Goal: Browse casually

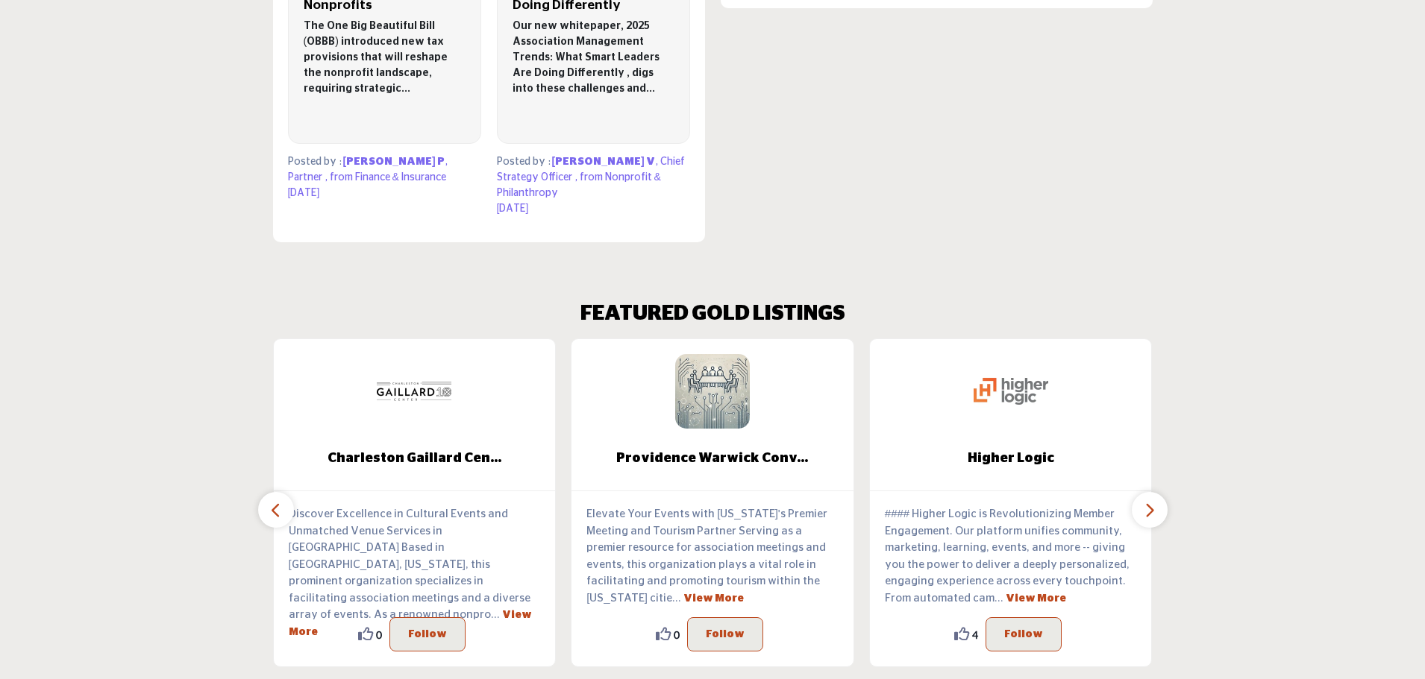
scroll to position [1263, 0]
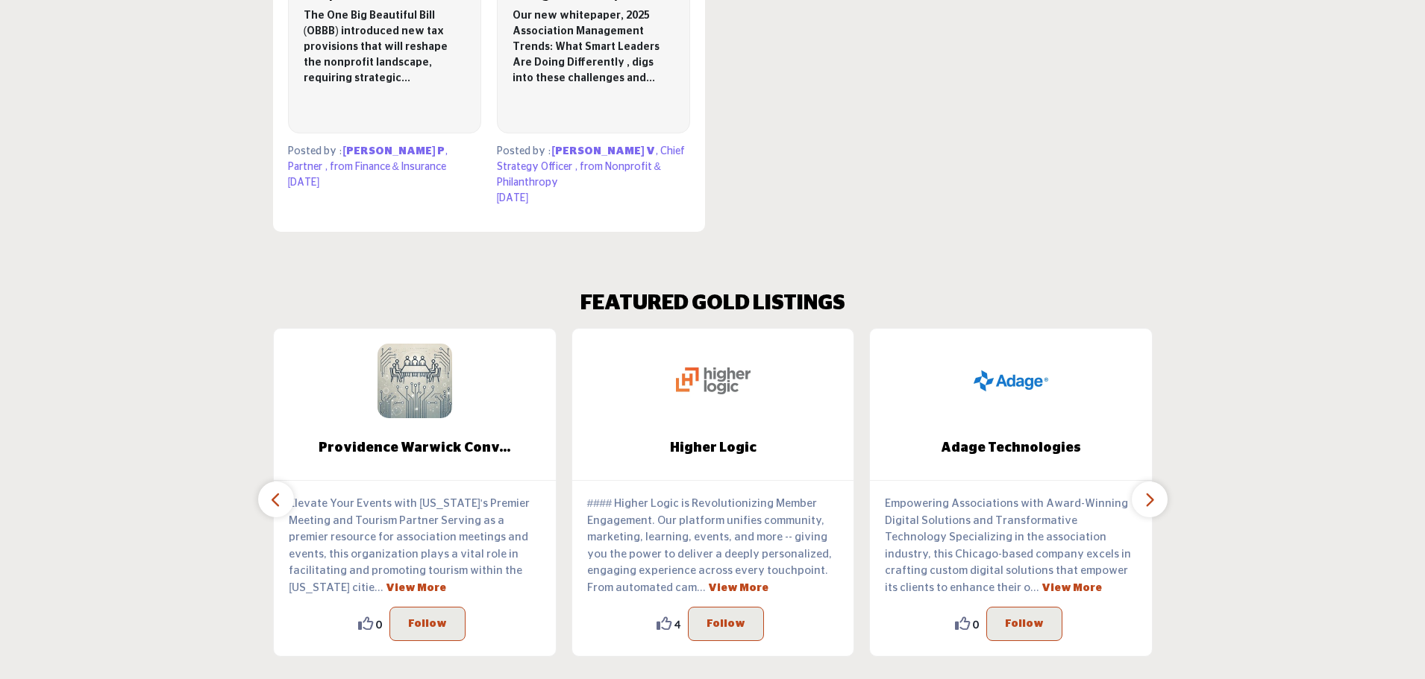
click at [1147, 491] on icon "button" at bounding box center [1149, 500] width 12 height 19
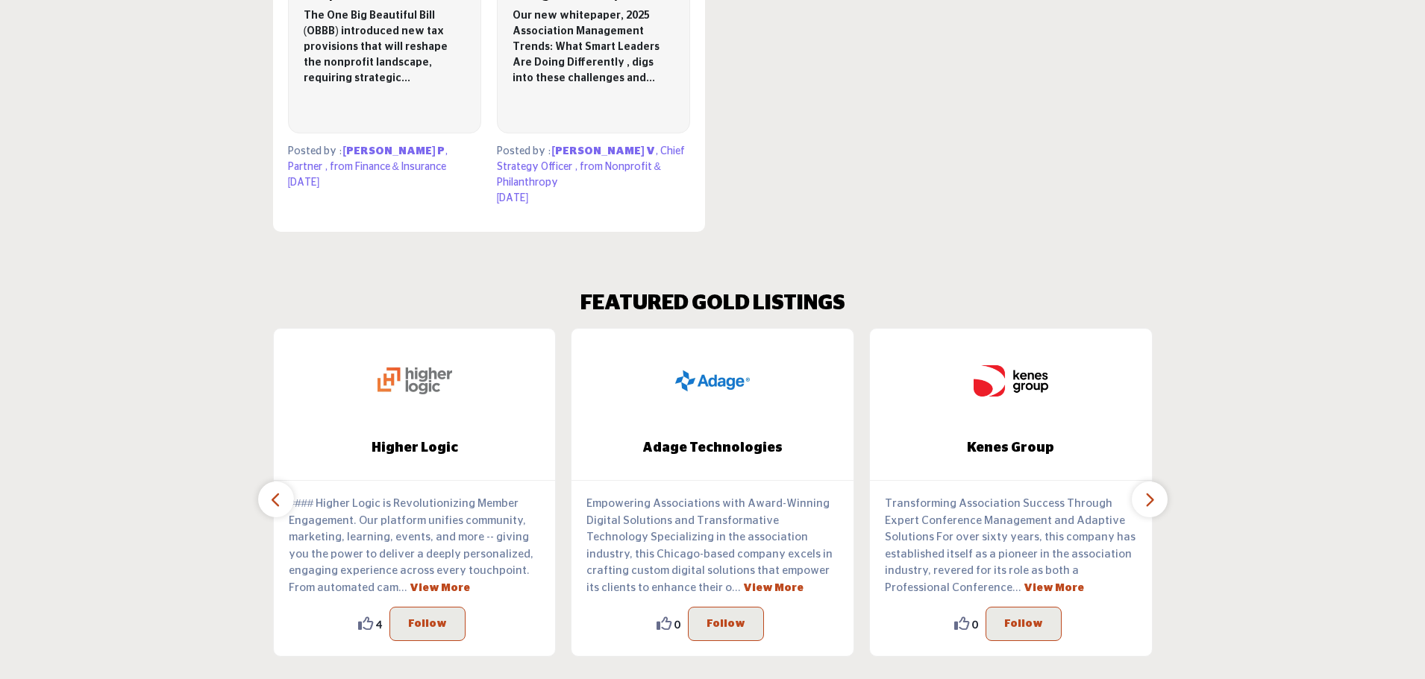
click at [1147, 491] on icon "button" at bounding box center [1149, 500] width 12 height 19
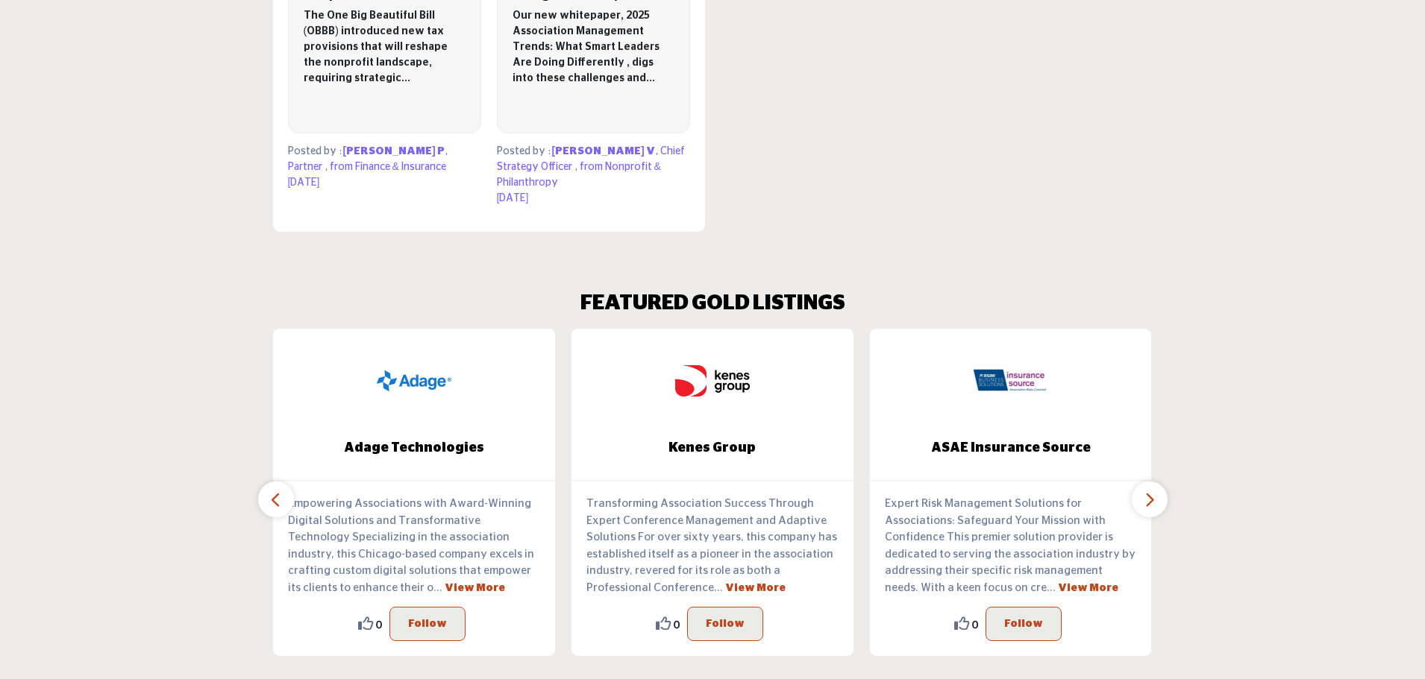
click at [1147, 491] on icon "button" at bounding box center [1149, 500] width 12 height 19
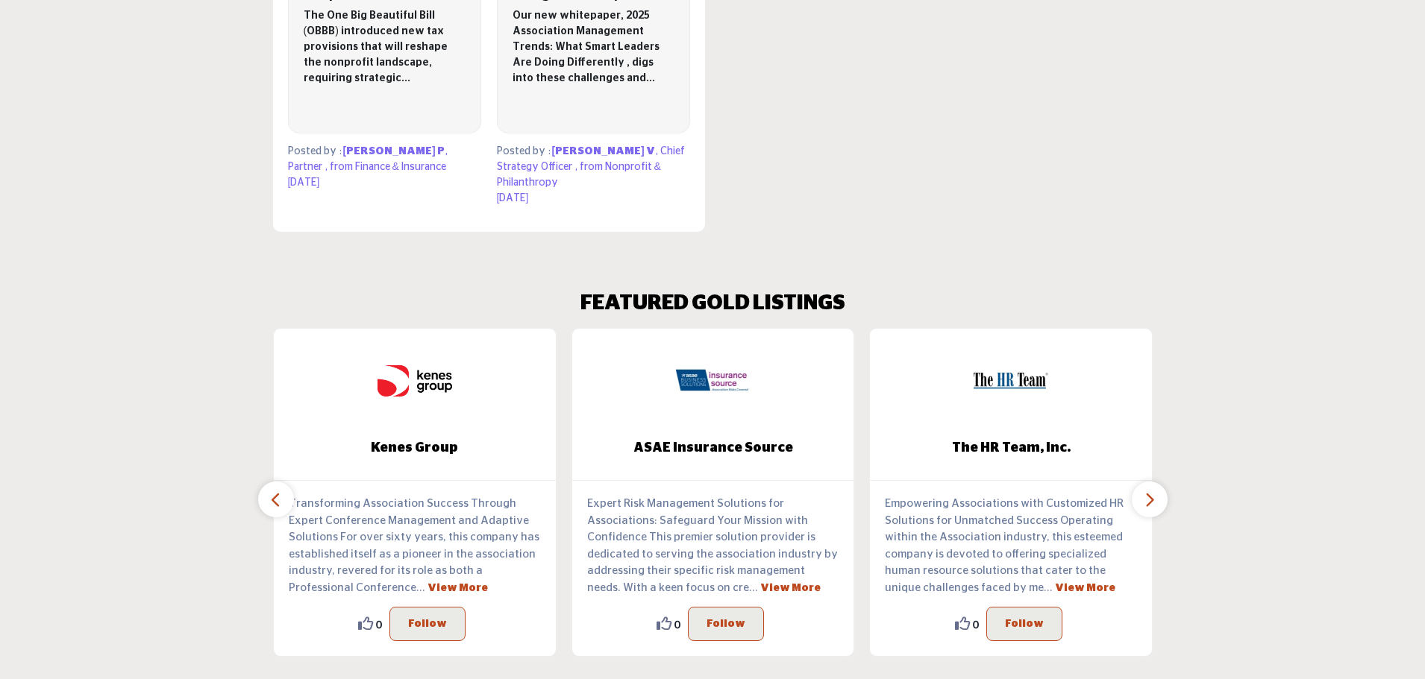
click at [1147, 491] on icon "button" at bounding box center [1149, 500] width 12 height 19
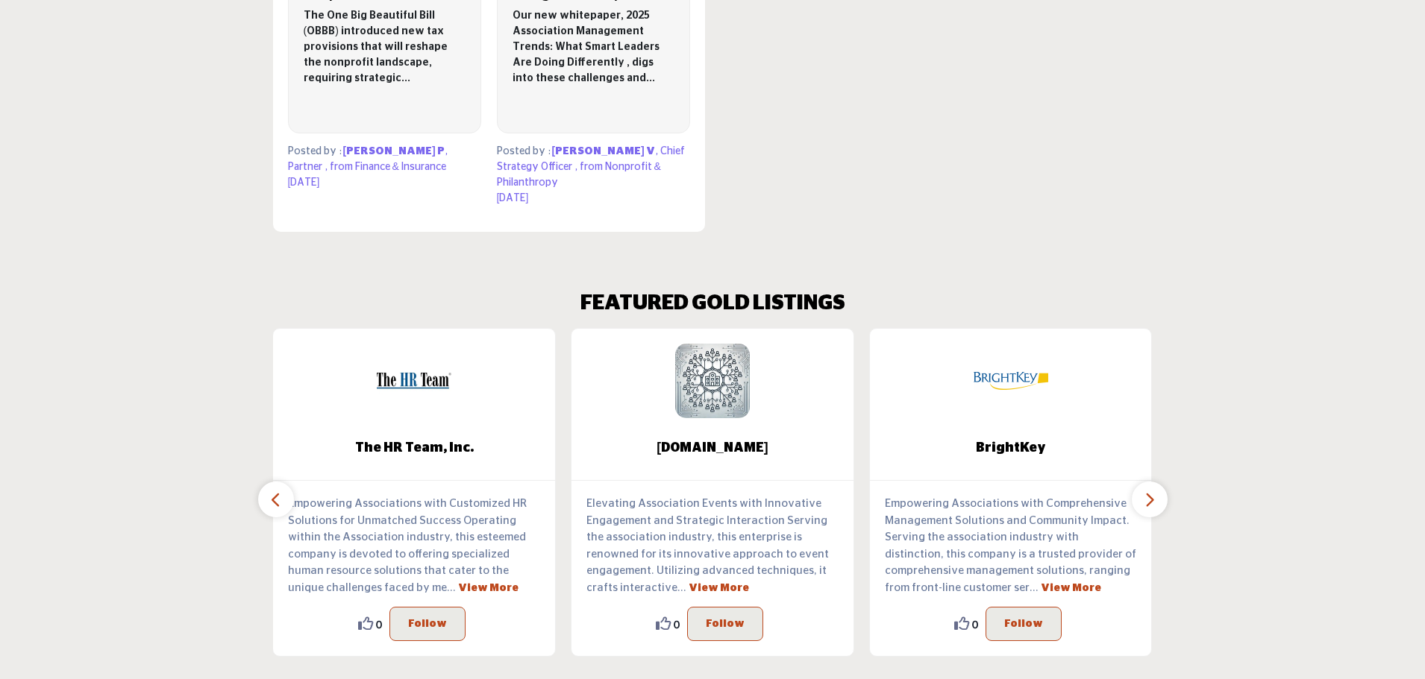
click at [1147, 491] on icon "button" at bounding box center [1149, 500] width 12 height 19
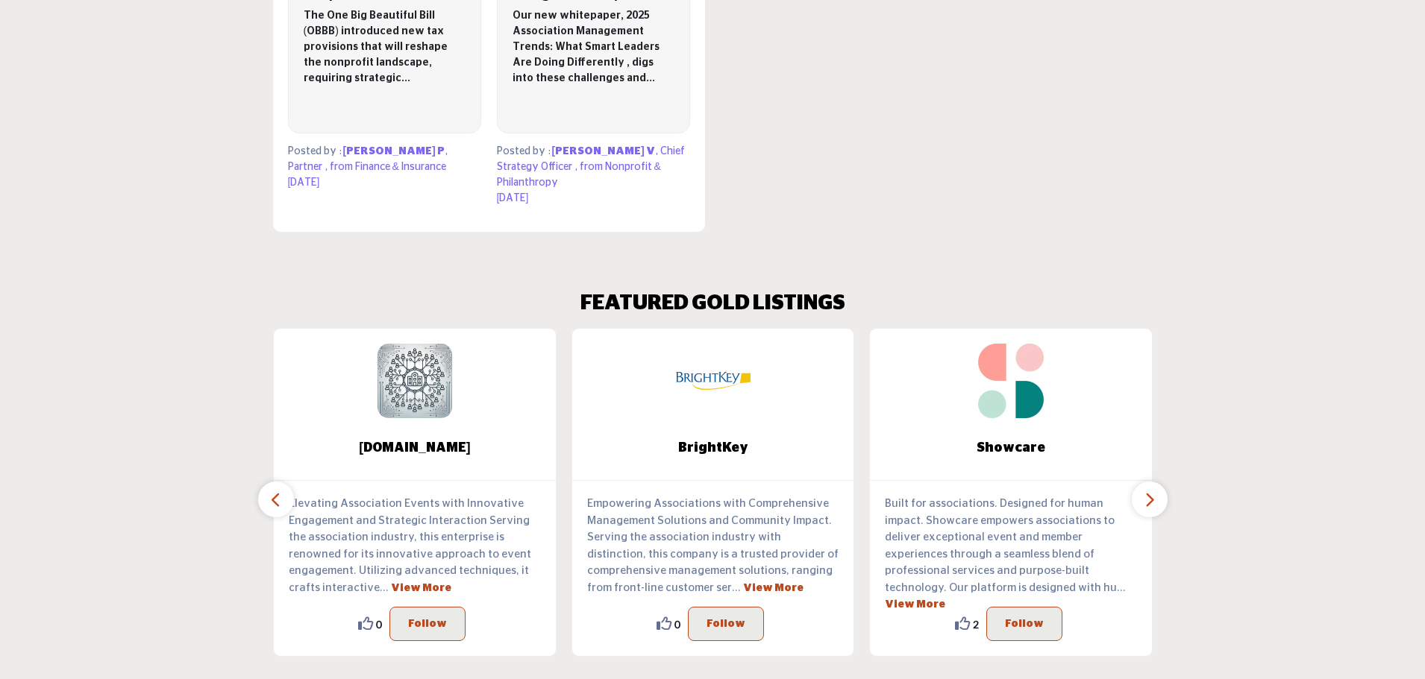
click at [1147, 491] on icon "button" at bounding box center [1149, 500] width 12 height 19
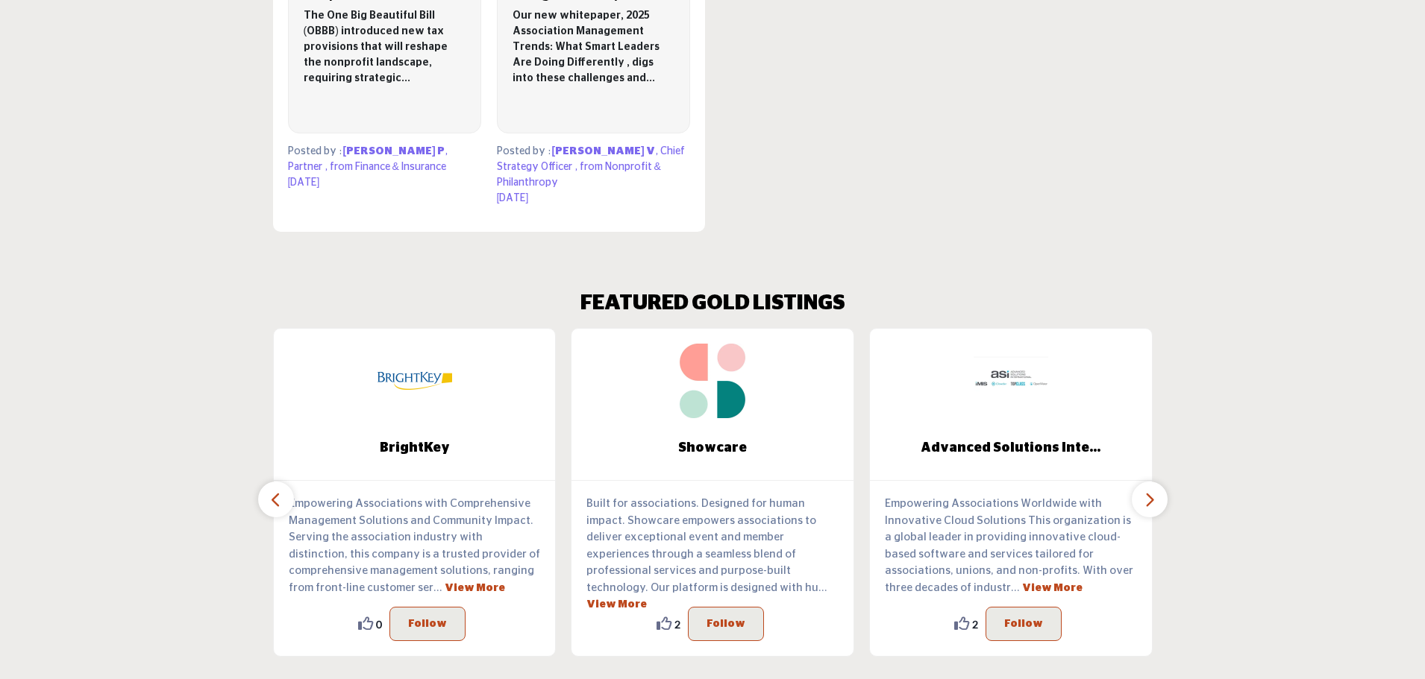
click at [1147, 491] on icon "button" at bounding box center [1149, 500] width 12 height 19
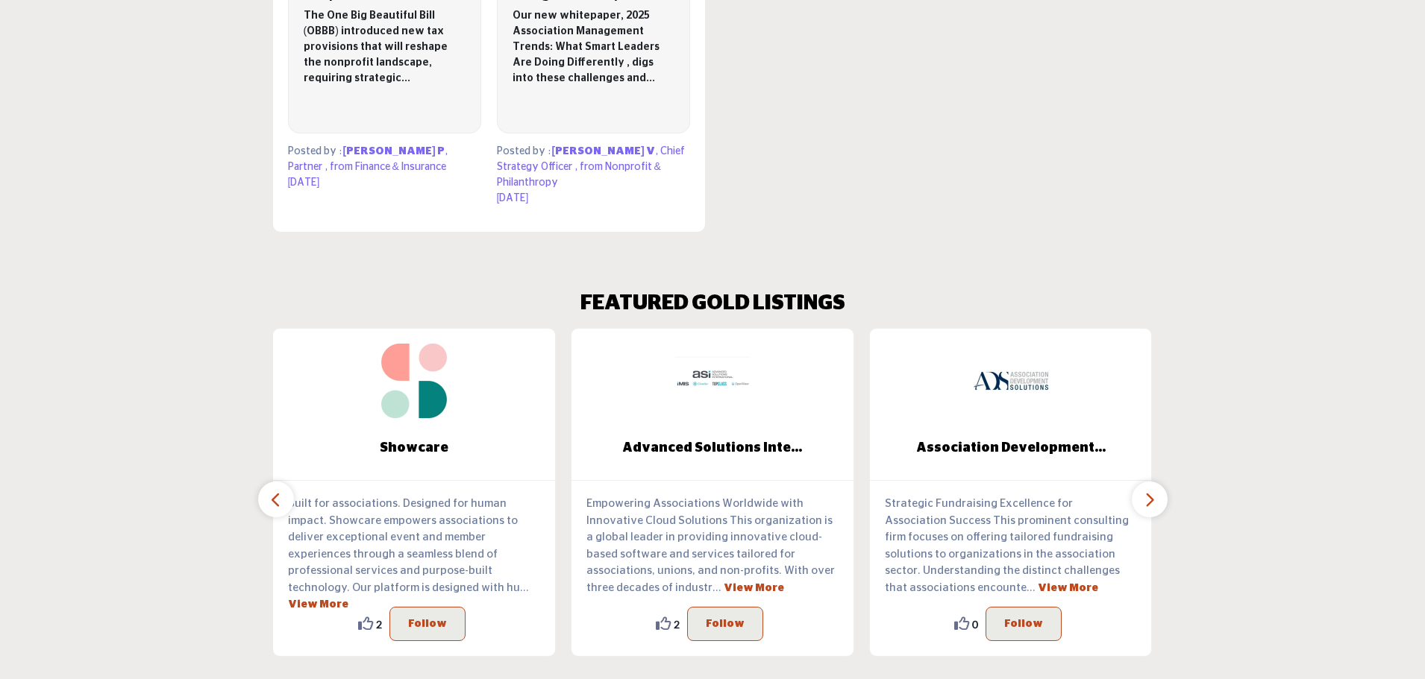
click at [1147, 491] on icon "button" at bounding box center [1149, 500] width 12 height 19
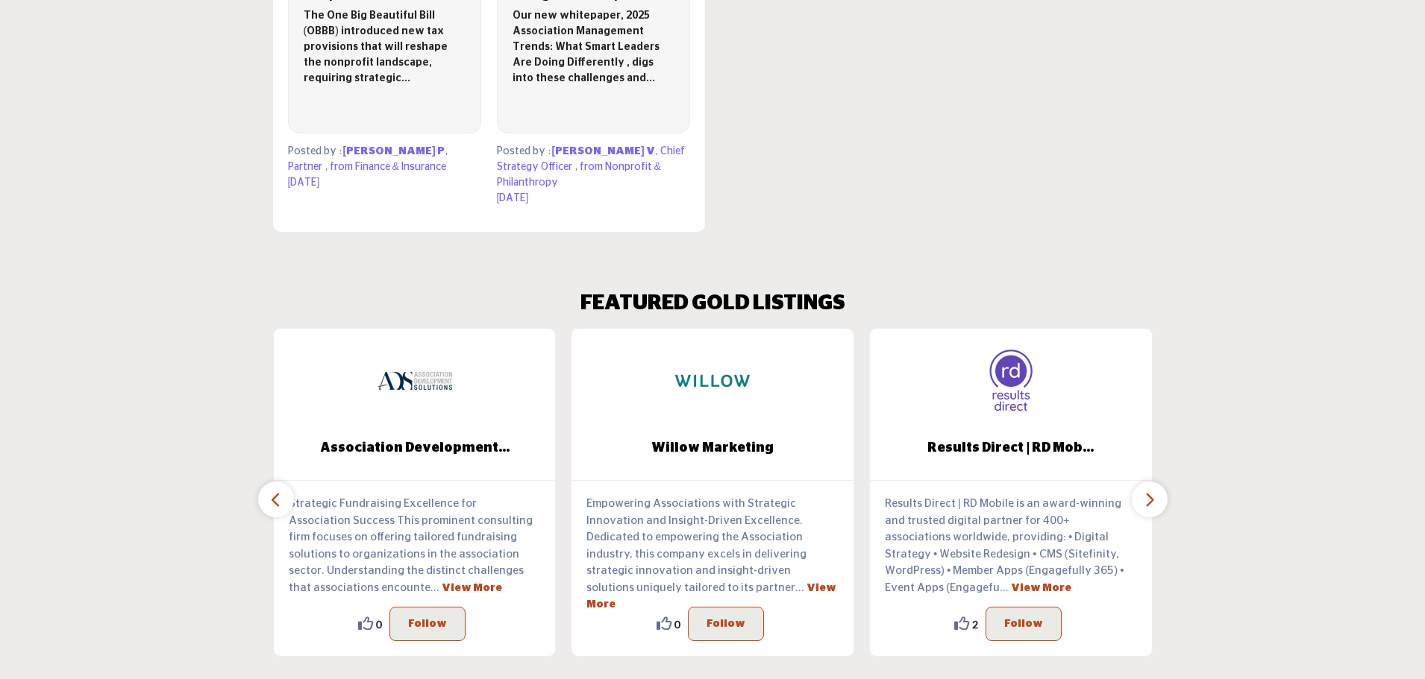
click at [1147, 491] on icon "button" at bounding box center [1149, 500] width 12 height 19
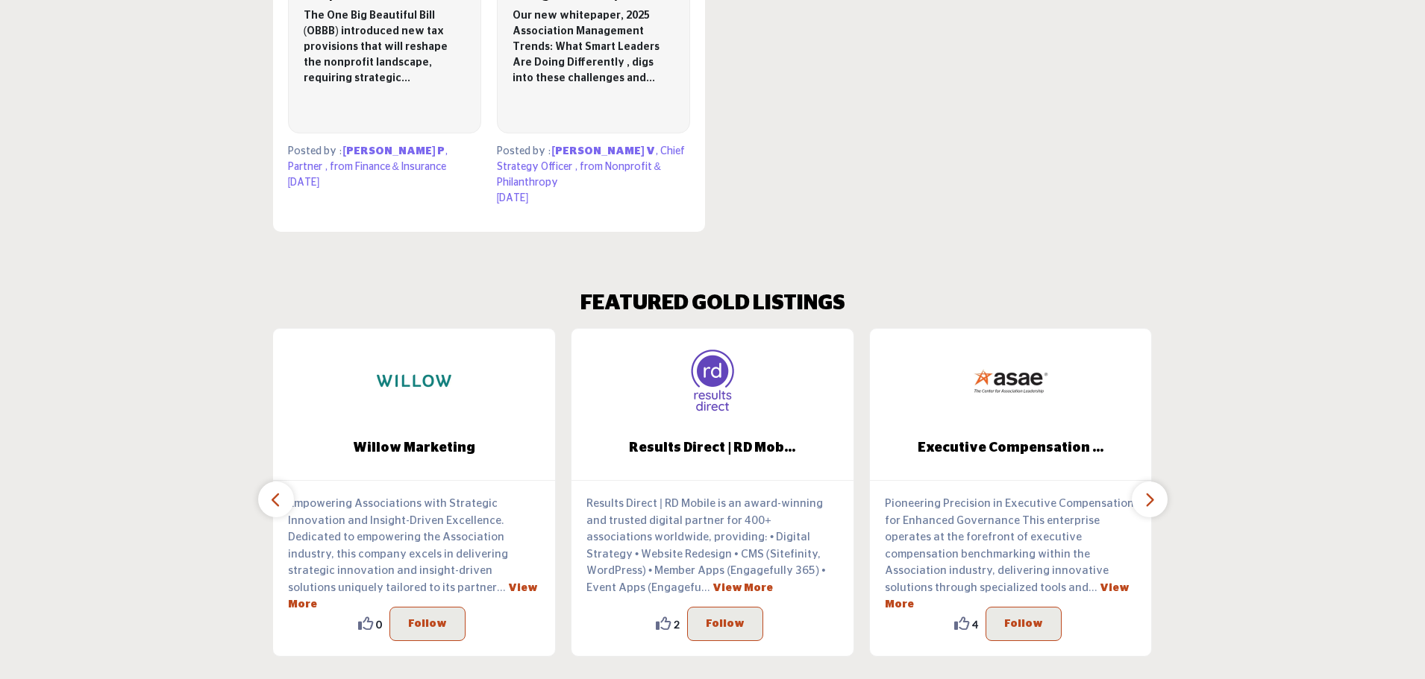
click at [1147, 491] on icon "button" at bounding box center [1149, 500] width 12 height 19
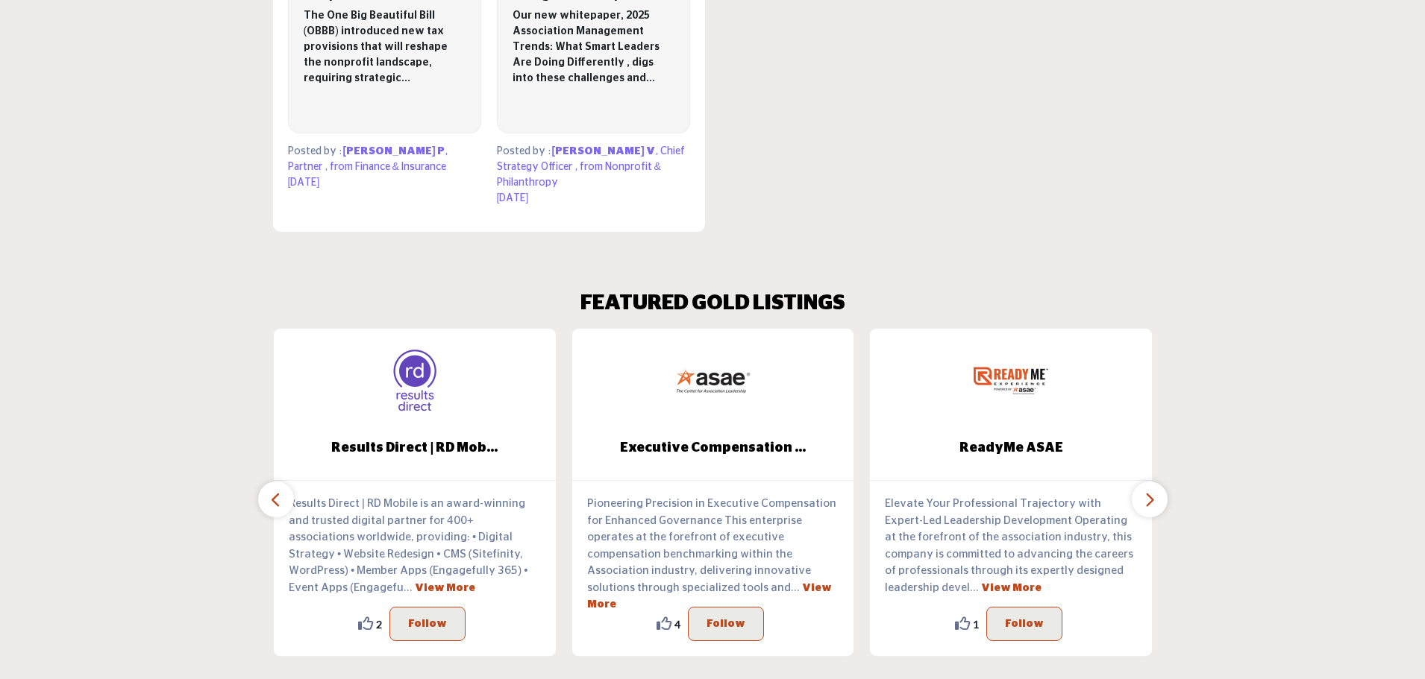
click at [1147, 491] on icon "button" at bounding box center [1149, 500] width 12 height 19
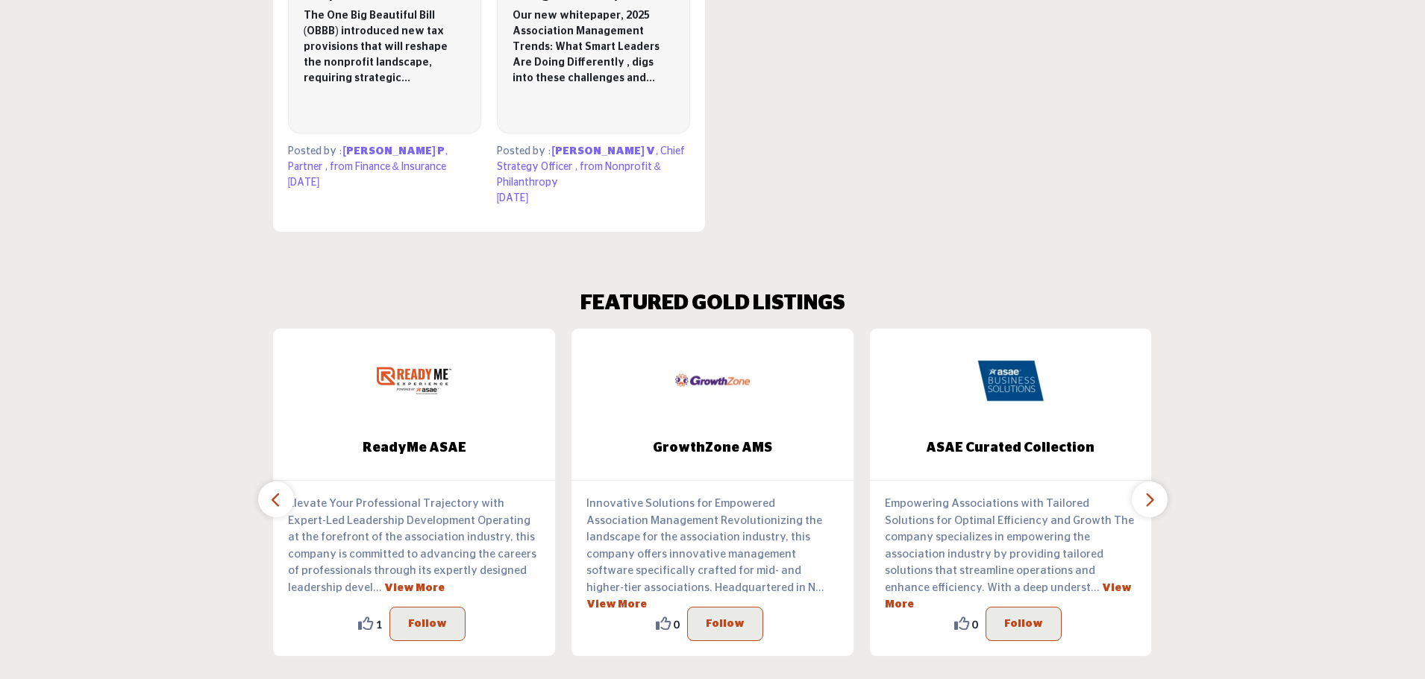
click at [1147, 491] on icon "button" at bounding box center [1149, 500] width 12 height 19
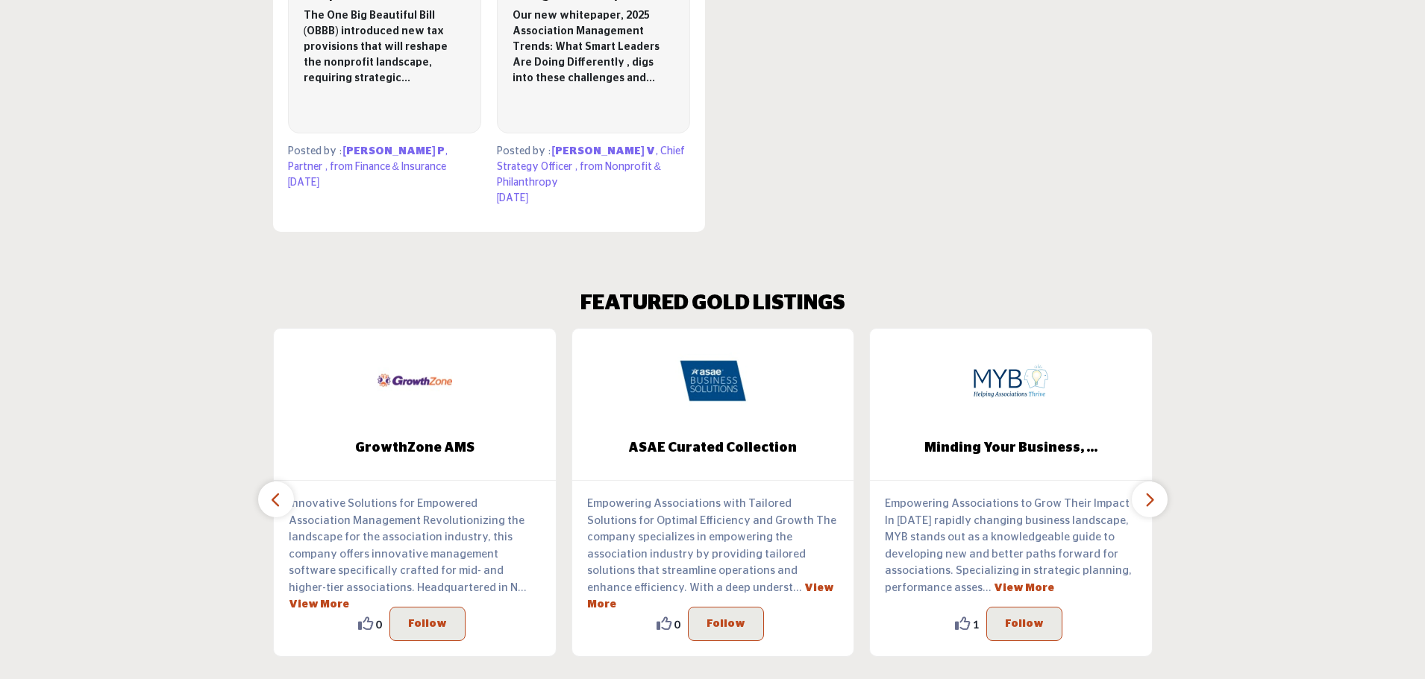
click at [1147, 491] on icon "button" at bounding box center [1149, 500] width 12 height 19
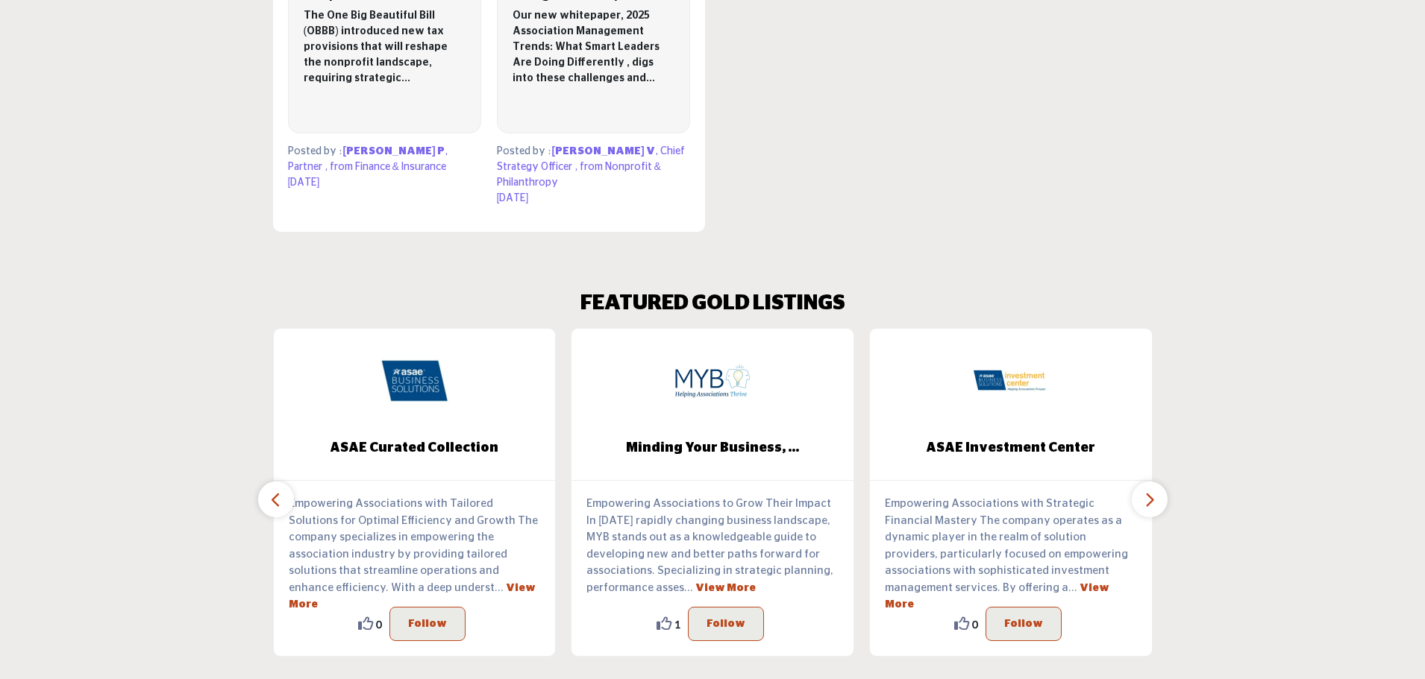
click at [1149, 491] on icon "button" at bounding box center [1149, 500] width 12 height 19
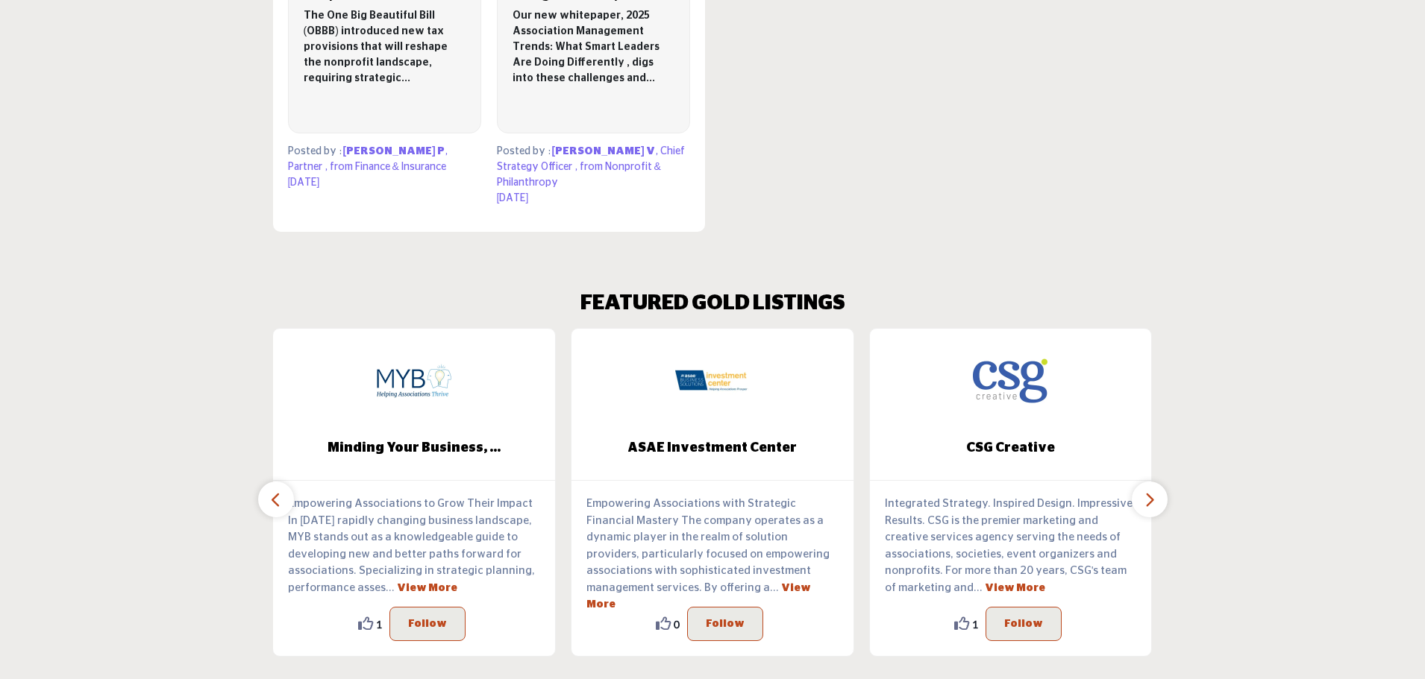
click at [1148, 491] on icon "button" at bounding box center [1149, 500] width 12 height 19
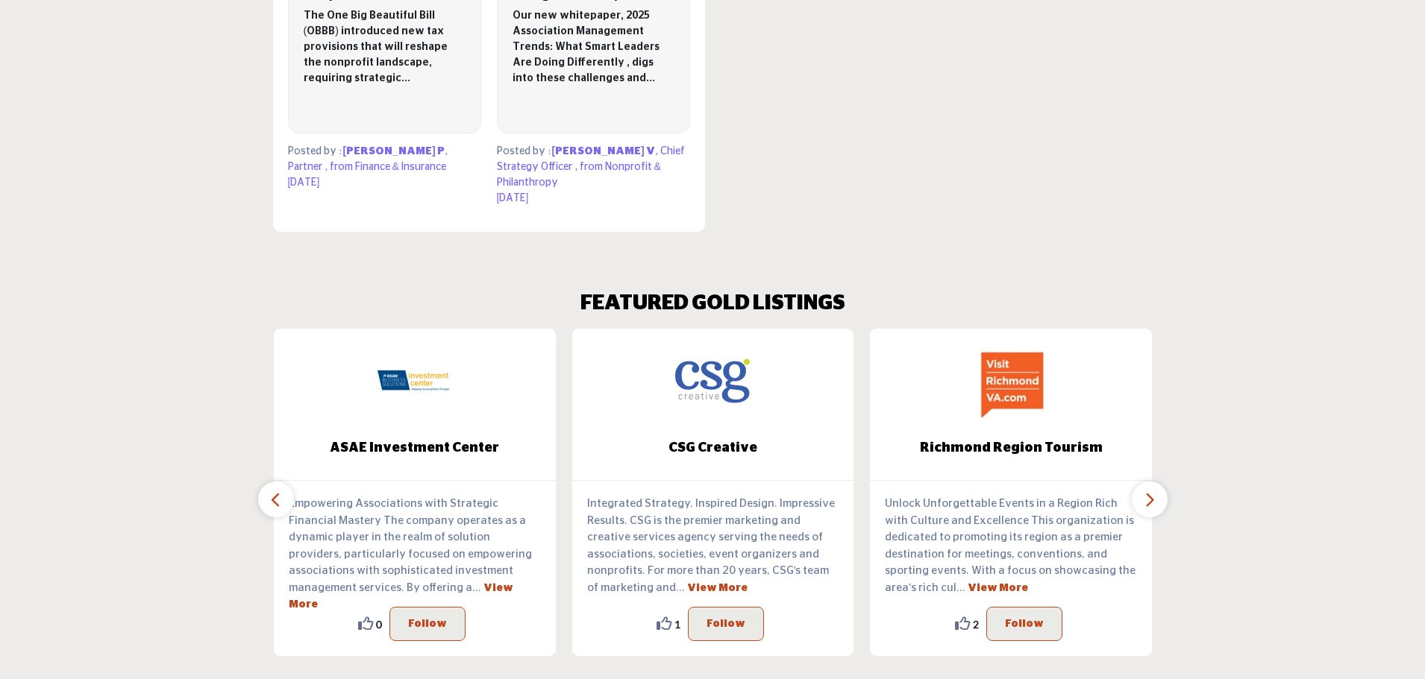
click at [1148, 491] on icon "button" at bounding box center [1149, 500] width 12 height 19
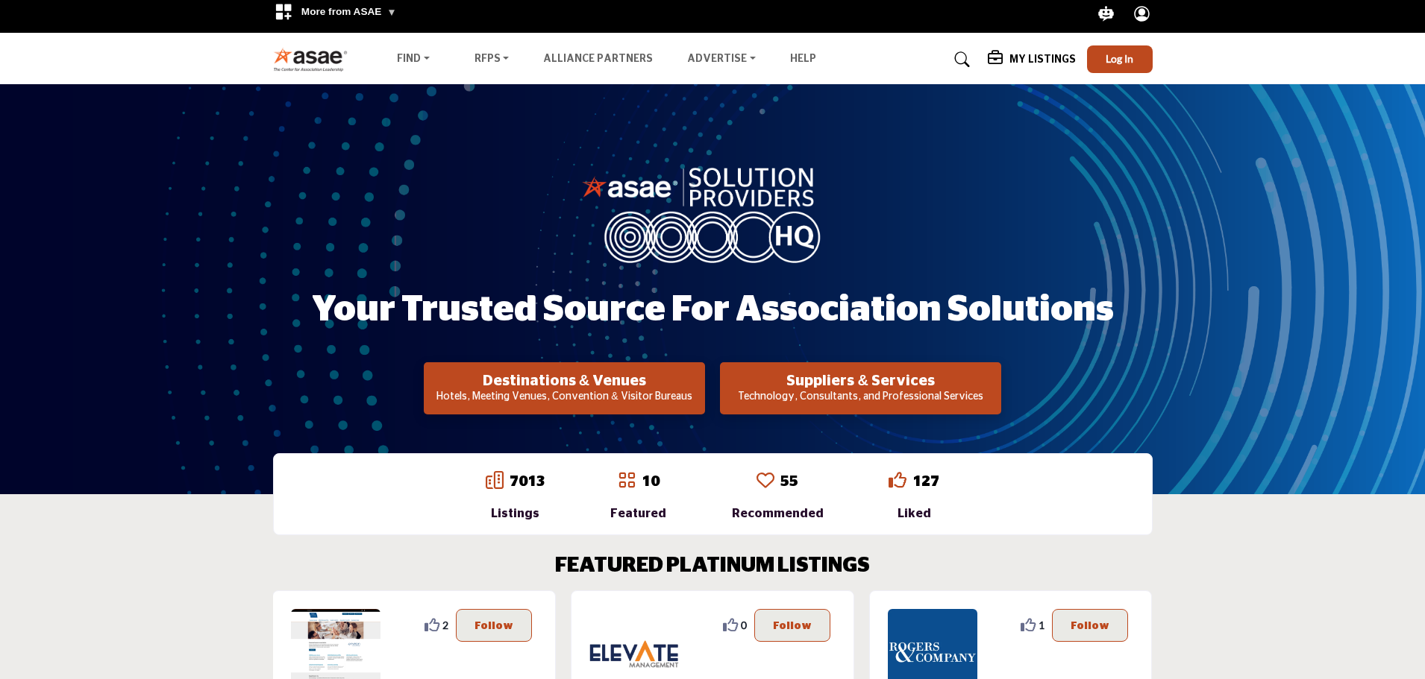
scroll to position [0, 0]
